Goal: Information Seeking & Learning: Learn about a topic

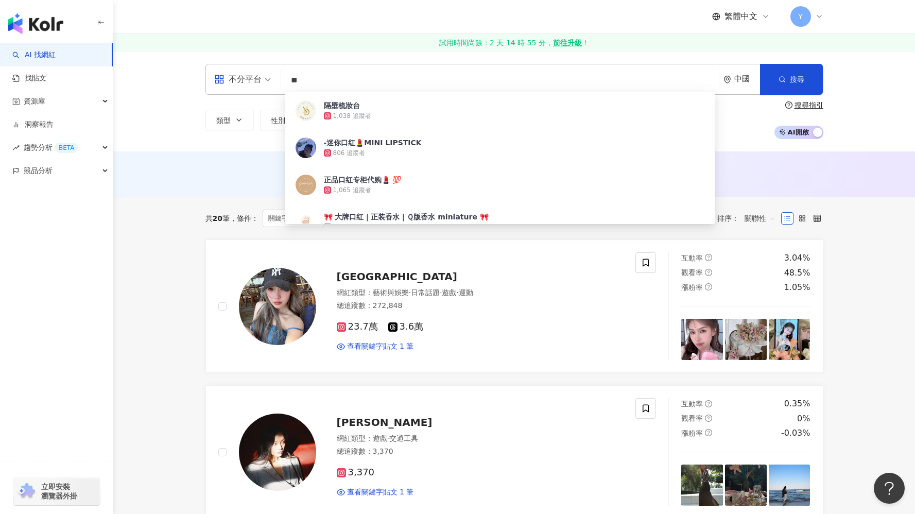
click at [318, 70] on div "不分平台 ** 中國 搜尋 47d03c6b-167f-4a34-92fc-0ec715fad3a9 隔壁梳妝台 1,038 追蹤者 -迷你口红💄MINI L…" at bounding box center [514, 79] width 618 height 31
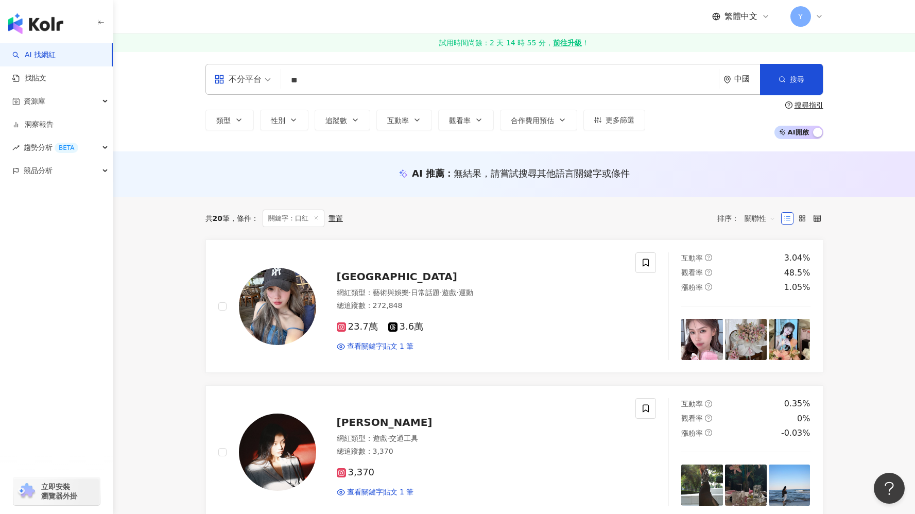
click at [318, 36] on link "試用時間尚餘：2 天 14 時 55 分， 前往升級 ！" at bounding box center [514, 42] width 802 height 19
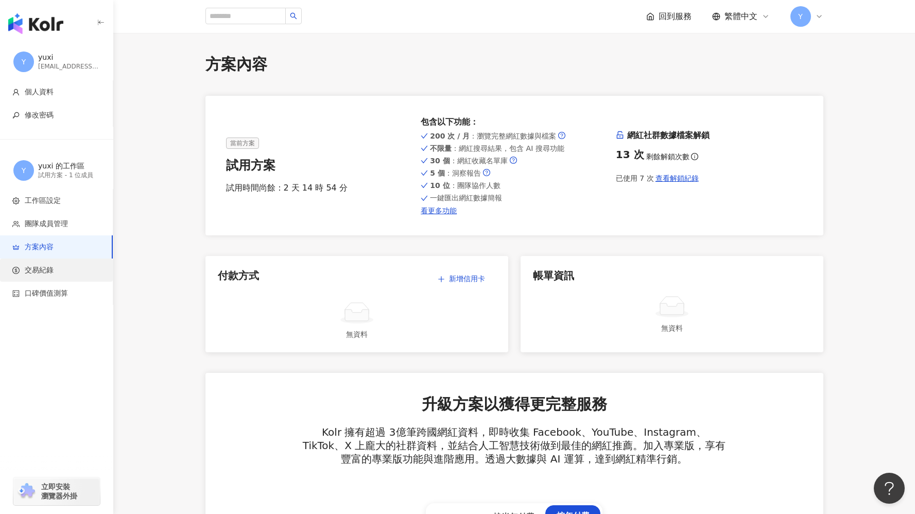
click at [69, 271] on span "交易紀錄" at bounding box center [58, 270] width 92 height 10
click at [67, 277] on li "交易紀錄" at bounding box center [56, 270] width 113 height 23
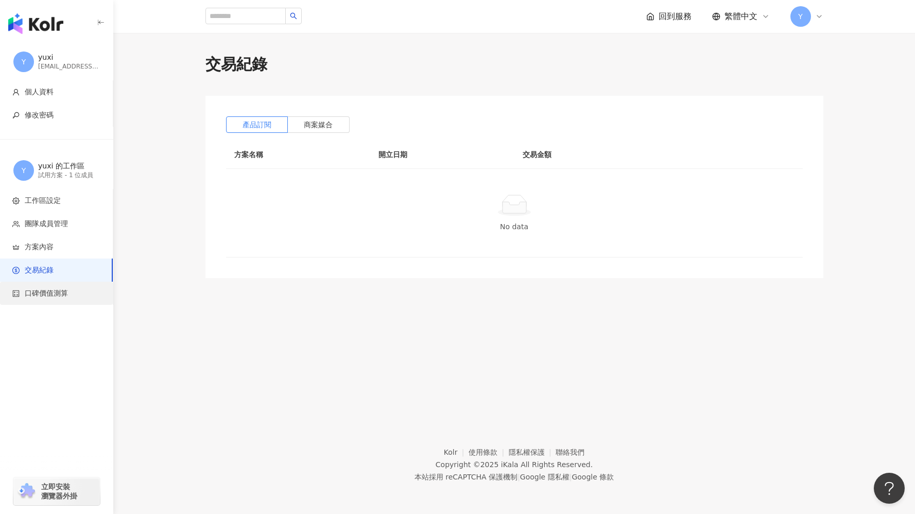
click at [62, 302] on li "口碑價值測算" at bounding box center [56, 293] width 113 height 23
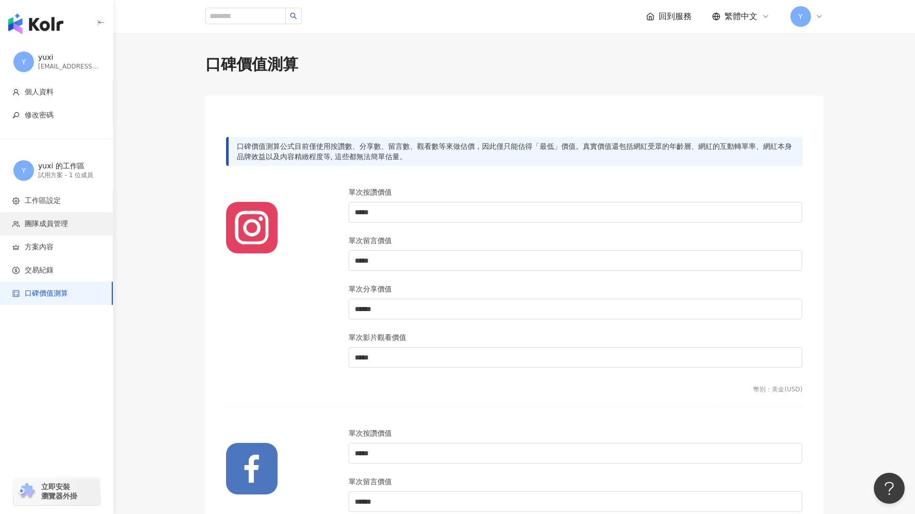
click at [74, 218] on li "團隊成員管理" at bounding box center [56, 223] width 113 height 23
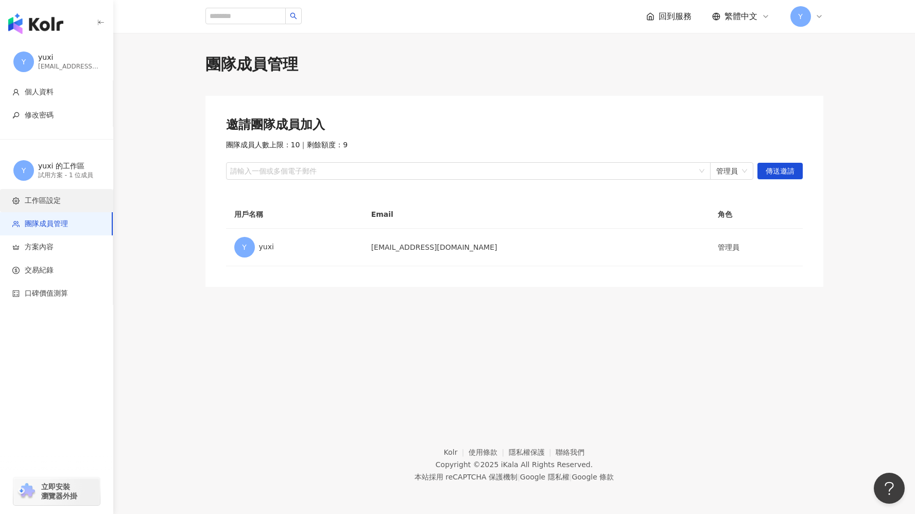
click at [75, 210] on li "工作區設定" at bounding box center [56, 200] width 113 height 23
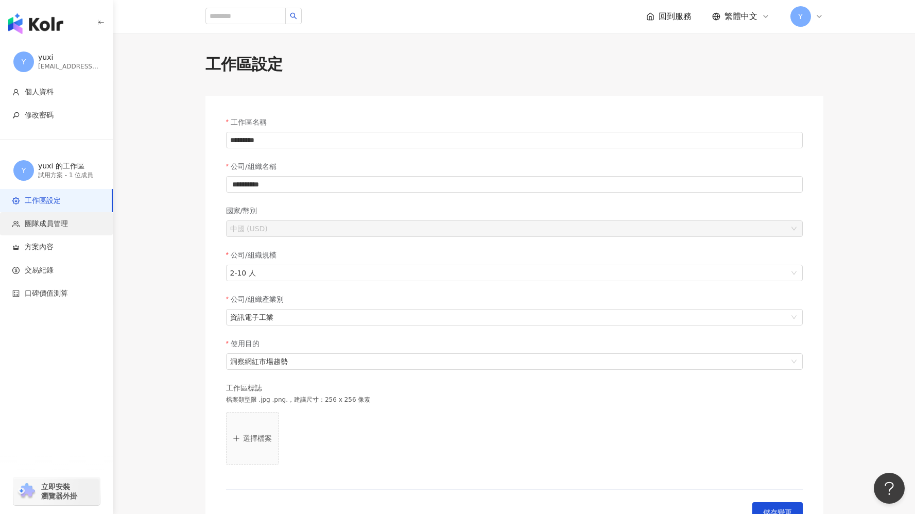
click at [75, 222] on span "團隊成員管理" at bounding box center [58, 224] width 92 height 10
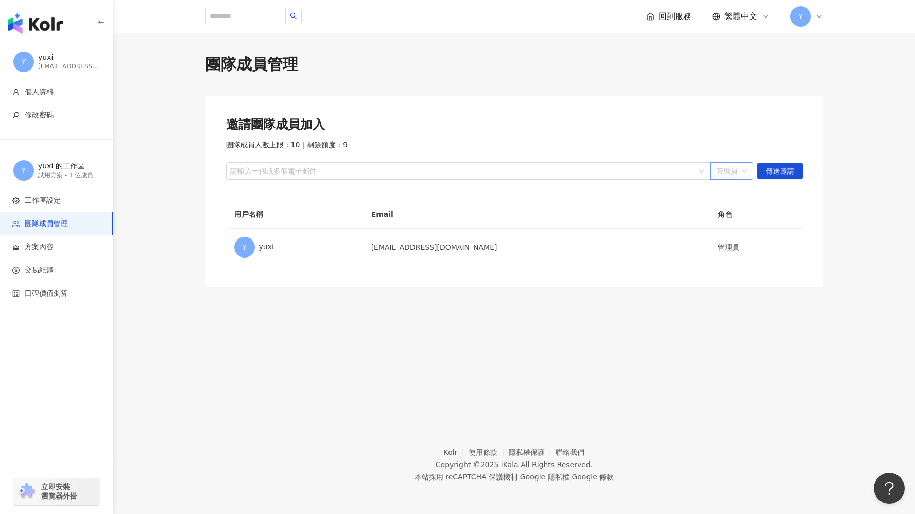
click at [681, 171] on span "管理員" at bounding box center [731, 171] width 31 height 16
click at [681, 172] on span "管理員" at bounding box center [731, 171] width 31 height 16
click at [91, 296] on span "口碑價值測算" at bounding box center [58, 293] width 92 height 10
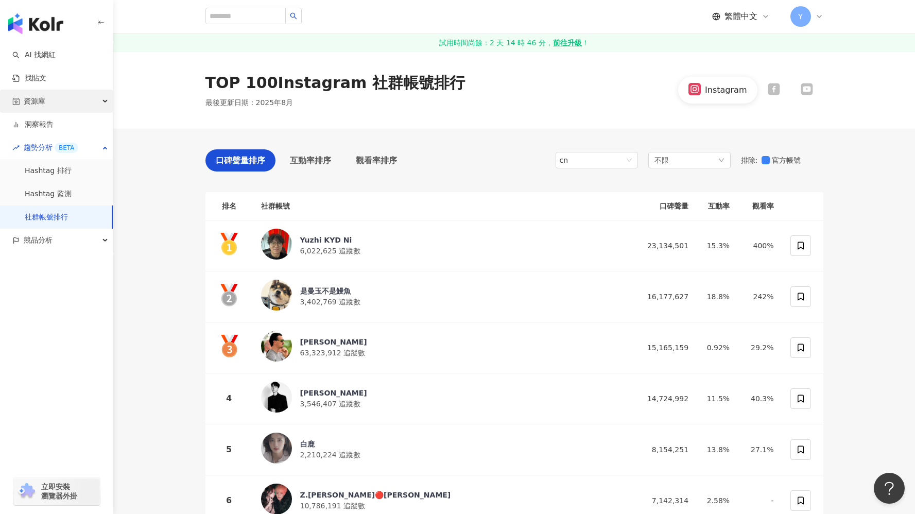
click at [60, 105] on div "資源庫" at bounding box center [56, 101] width 113 height 23
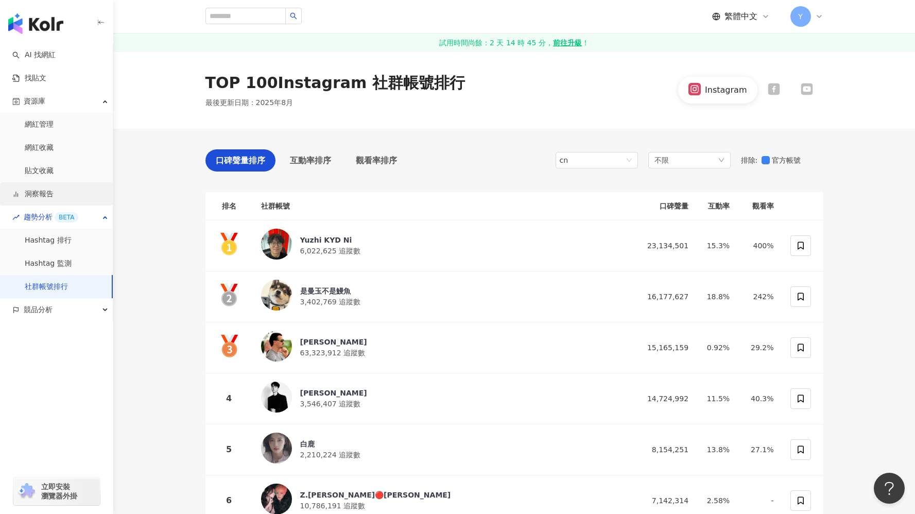
click at [54, 194] on link "洞察報告" at bounding box center [32, 194] width 41 height 10
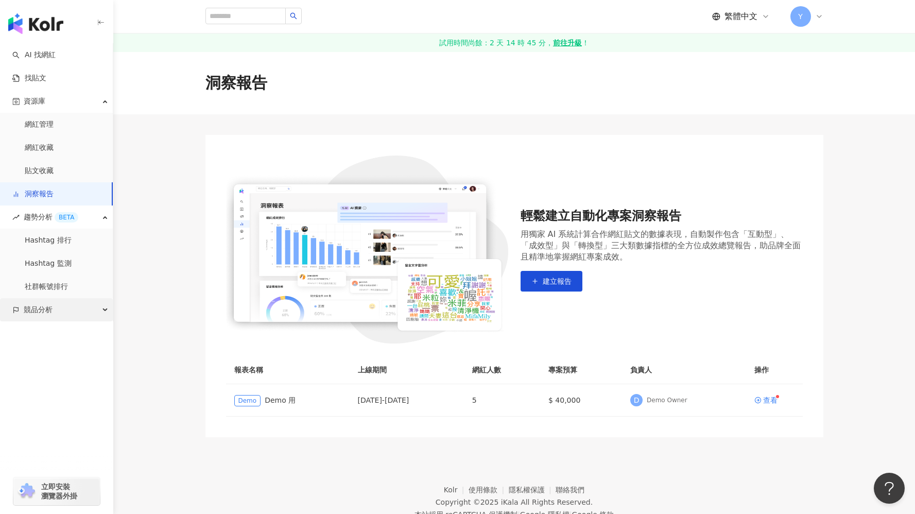
click at [59, 319] on div "競品分析" at bounding box center [56, 309] width 113 height 23
click at [47, 338] on link "品牌帳號分析" at bounding box center [46, 333] width 43 height 10
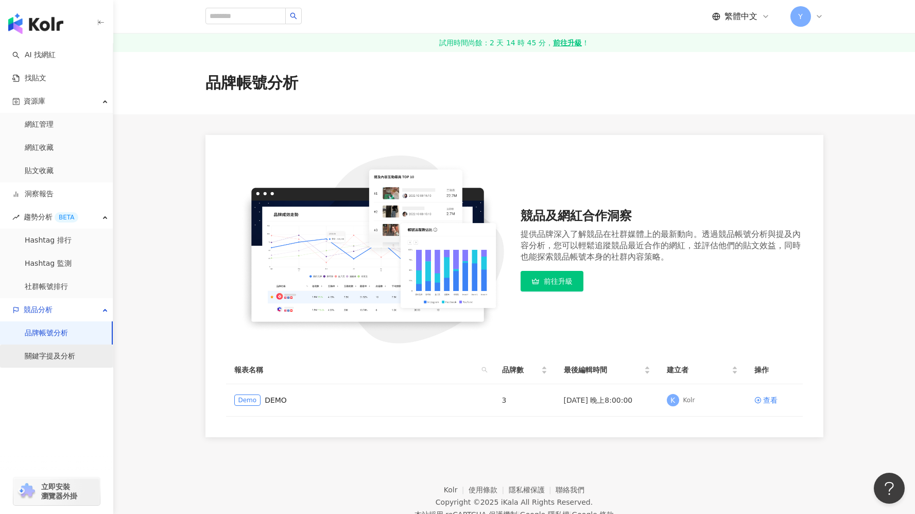
click at [47, 355] on link "關鍵字提及分析" at bounding box center [50, 356] width 50 height 10
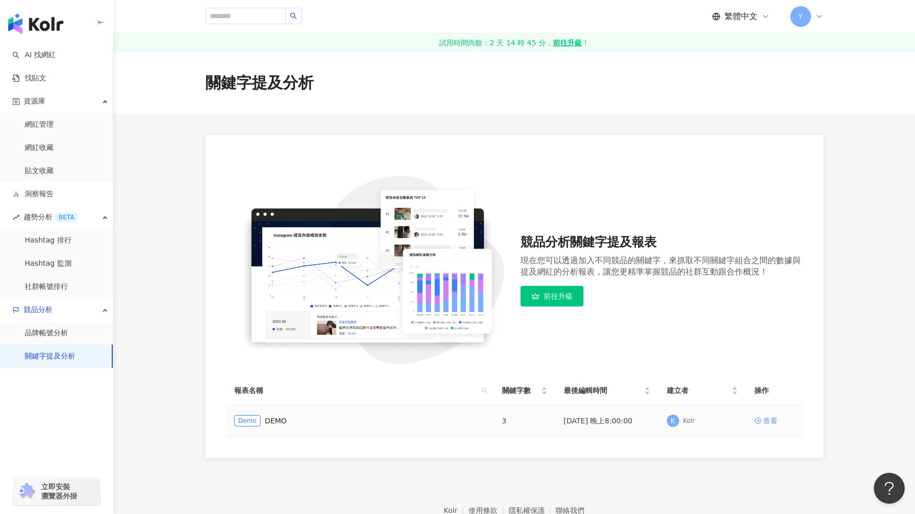
click at [681, 420] on link "查看" at bounding box center [774, 420] width 40 height 11
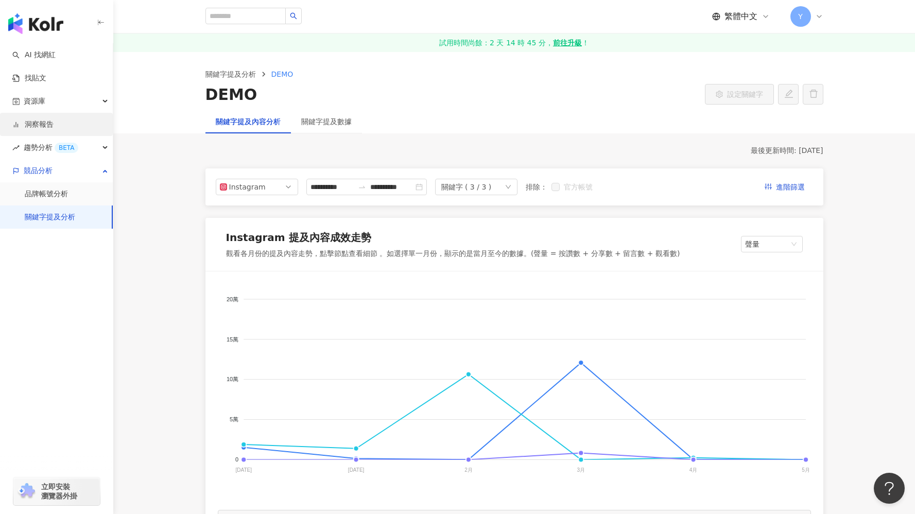
click at [54, 119] on link "洞察報告" at bounding box center [32, 124] width 41 height 10
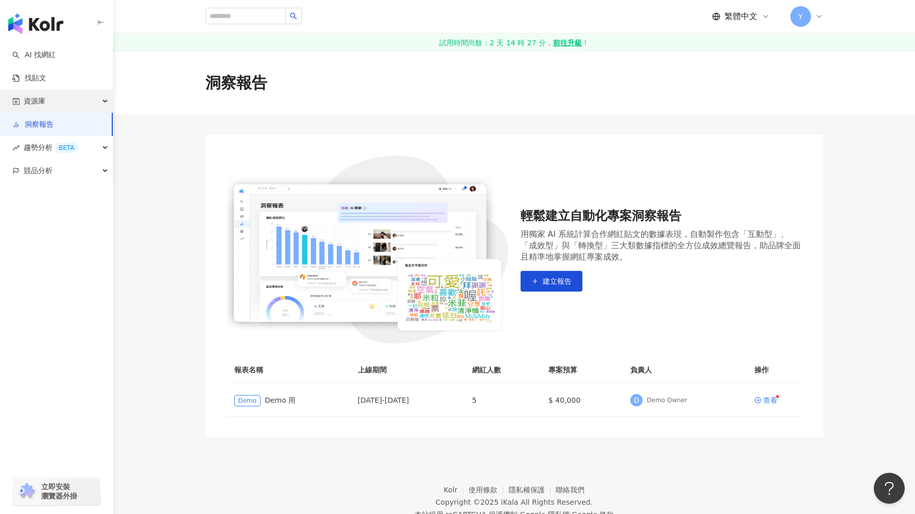
click at [86, 104] on div "資源庫" at bounding box center [56, 101] width 113 height 23
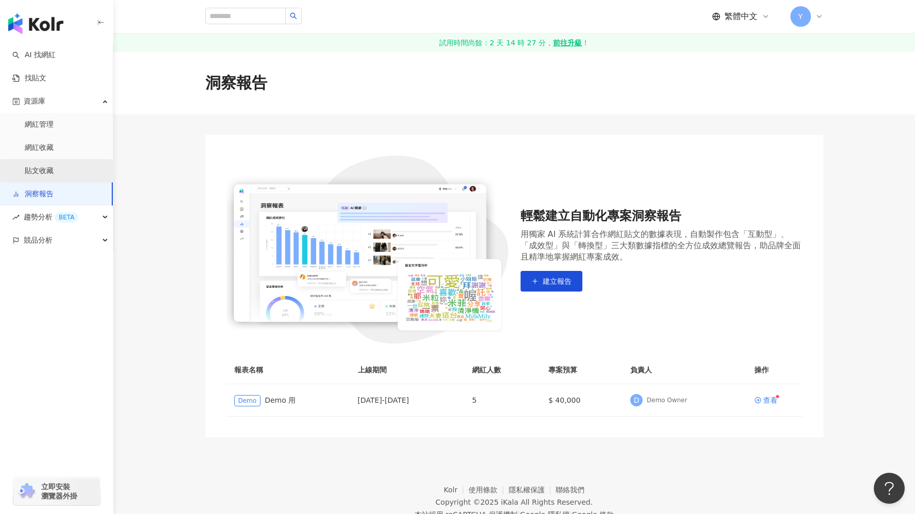
click at [54, 172] on link "貼文收藏" at bounding box center [39, 171] width 29 height 10
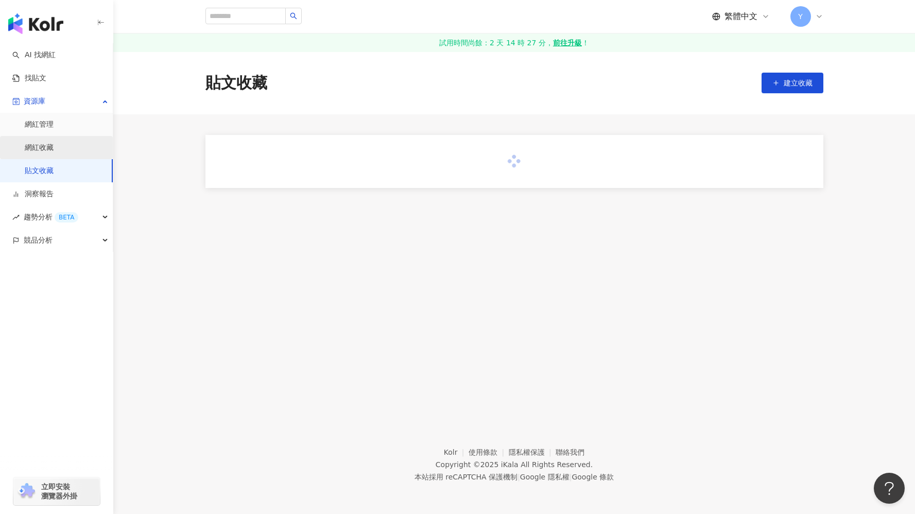
click at [54, 143] on link "網紅收藏" at bounding box center [39, 148] width 29 height 10
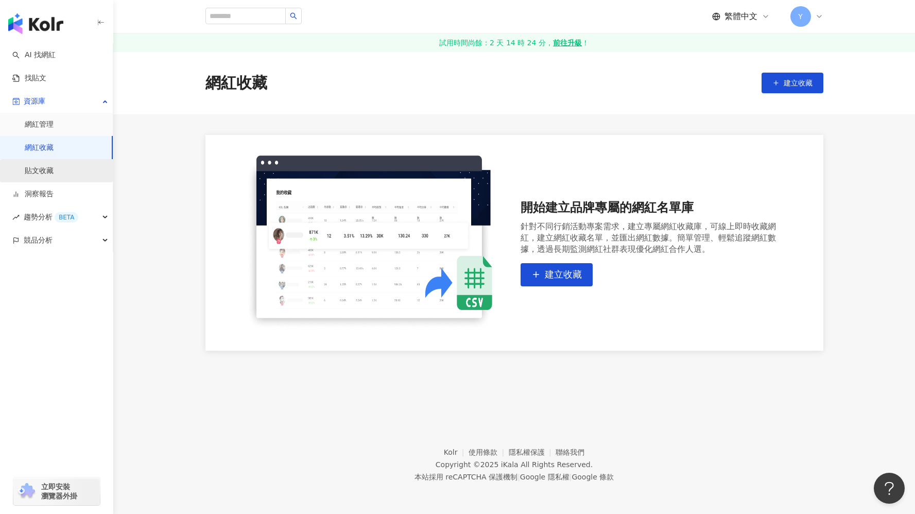
click at [54, 166] on link "貼文收藏" at bounding box center [39, 171] width 29 height 10
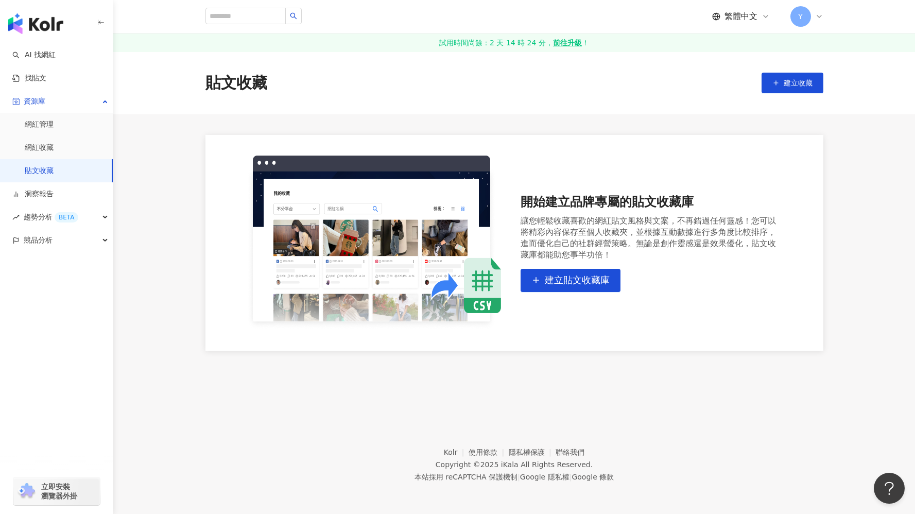
drag, startPoint x: 213, startPoint y: 84, endPoint x: 246, endPoint y: 84, distance: 33.0
click at [246, 84] on div "貼文收藏" at bounding box center [236, 83] width 62 height 22
click at [272, 92] on div "貼文收藏 建立收藏" at bounding box center [514, 83] width 659 height 22
drag, startPoint x: 268, startPoint y: 87, endPoint x: 207, endPoint y: 72, distance: 62.6
click at [207, 72] on div "貼文收藏 建立收藏" at bounding box center [514, 83] width 659 height 22
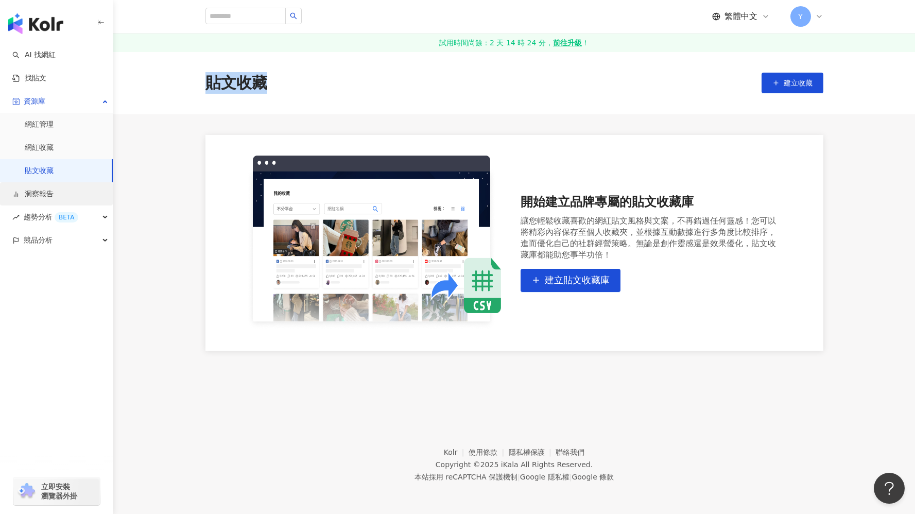
click at [54, 189] on link "洞察報告" at bounding box center [32, 194] width 41 height 10
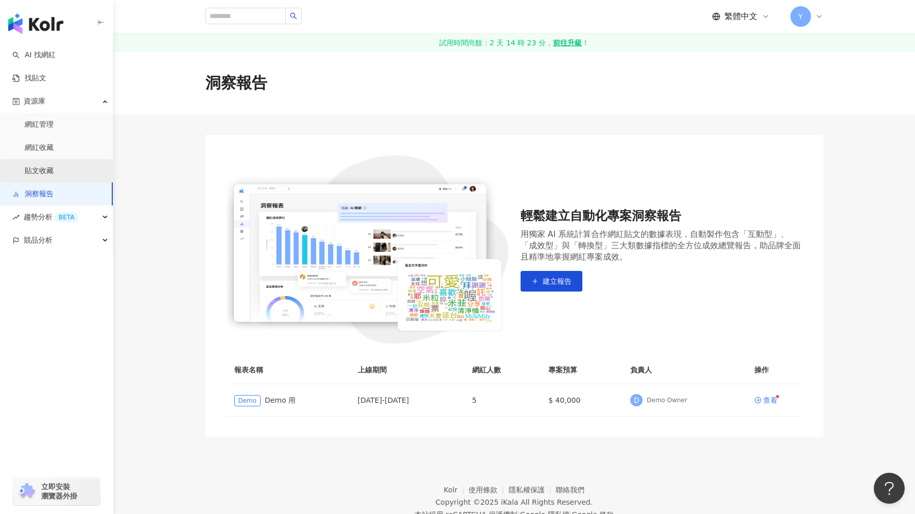
click at [54, 173] on link "貼文收藏" at bounding box center [39, 171] width 29 height 10
